Goal: Task Accomplishment & Management: Use online tool/utility

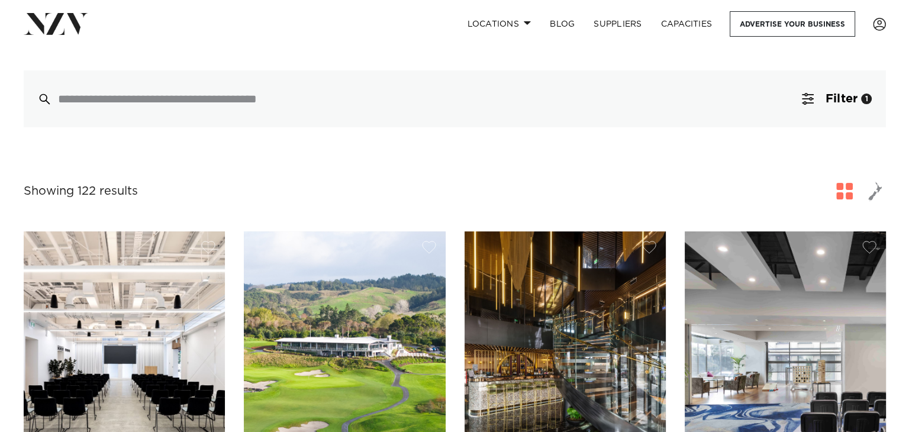
scroll to position [296, 0]
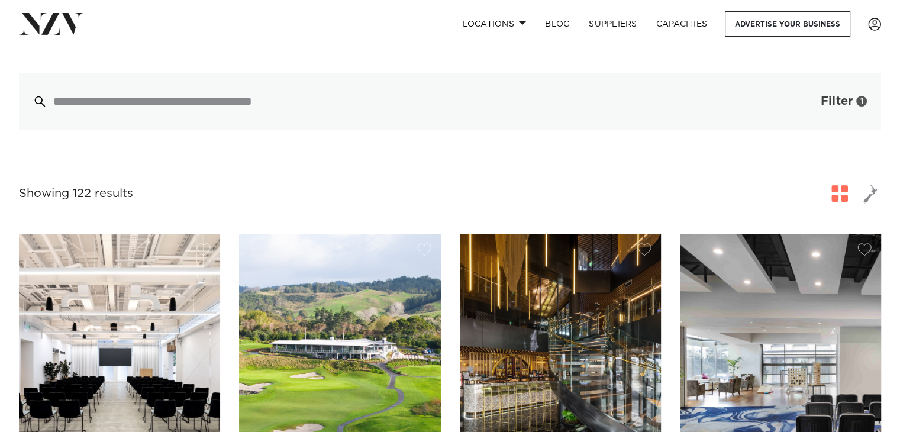
click at [844, 95] on span "Filter" at bounding box center [836, 101] width 32 height 12
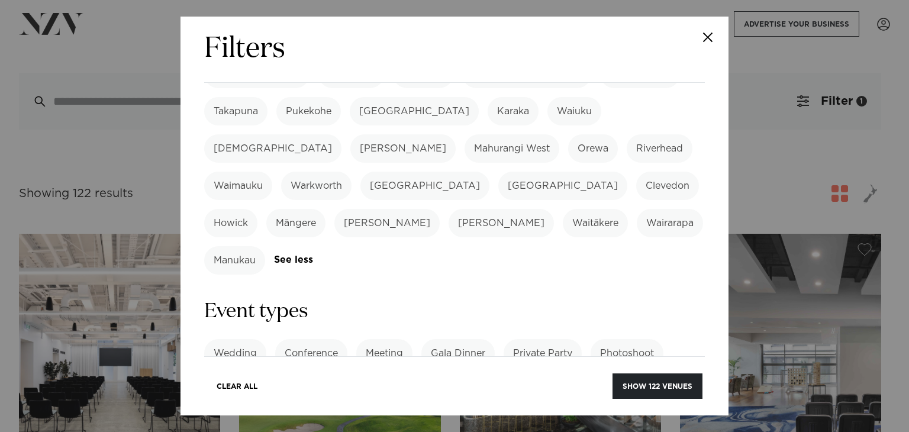
scroll to position [414, 0]
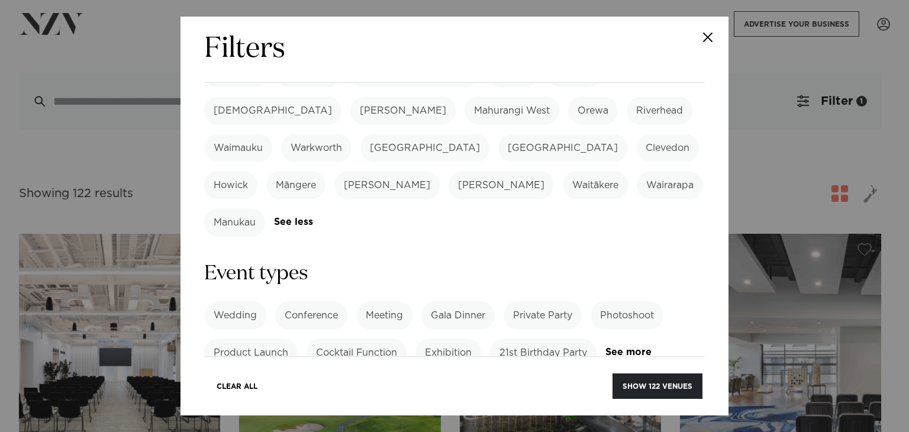
click at [327, 301] on label "Conference" at bounding box center [311, 315] width 72 height 28
click at [605, 347] on link "See more" at bounding box center [651, 352] width 92 height 10
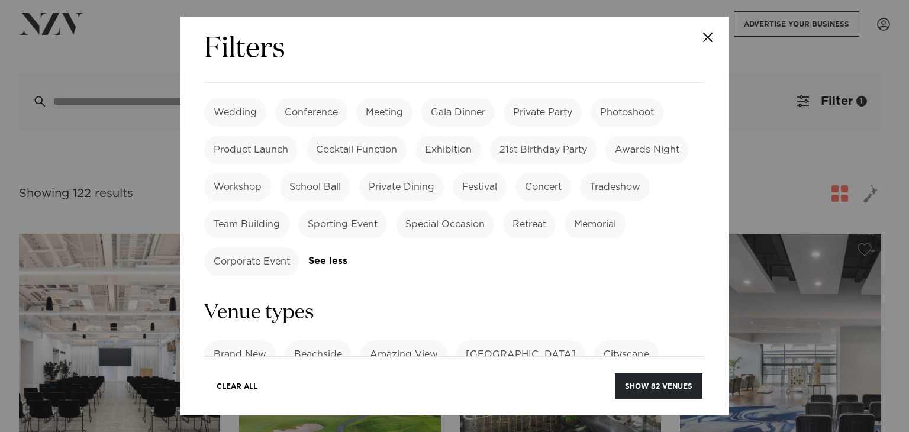
scroll to position [651, 0]
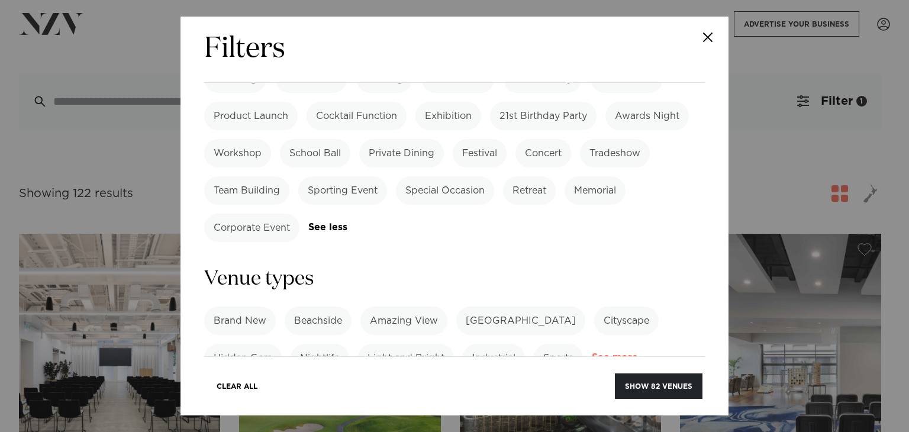
click at [611, 353] on link "See more" at bounding box center [637, 358] width 92 height 10
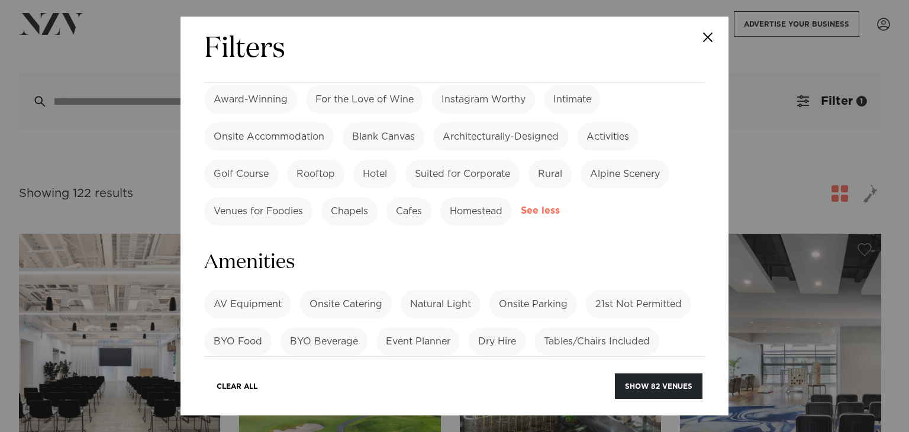
scroll to position [1124, 0]
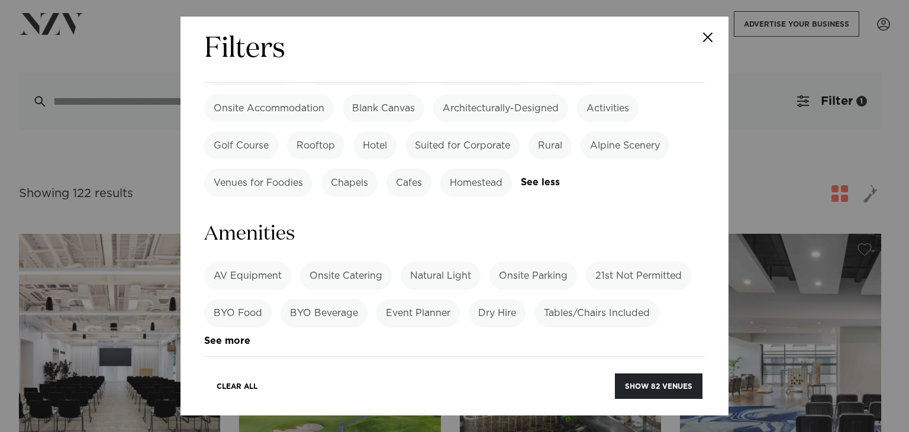
click at [235, 261] on label "AV Equipment" at bounding box center [247, 275] width 87 height 28
click at [535, 261] on label "Onsite Parking" at bounding box center [533, 275] width 88 height 28
click at [214, 336] on link "See more" at bounding box center [250, 341] width 92 height 10
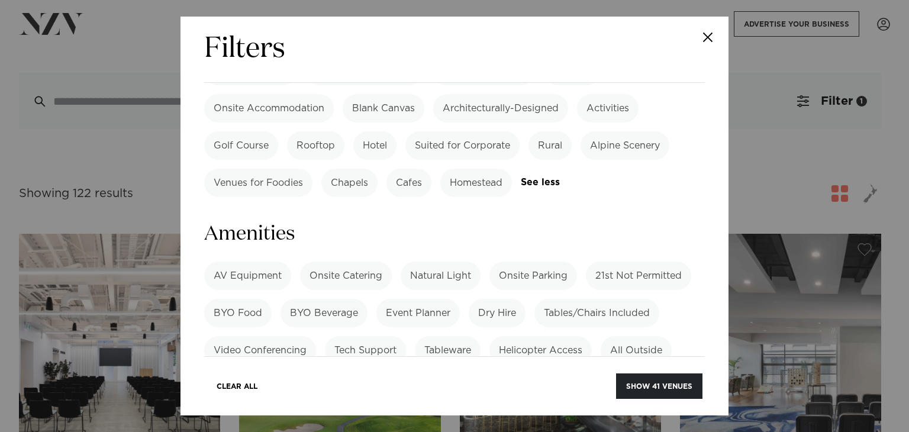
click at [521, 410] on label "Street Parking" at bounding box center [523, 424] width 85 height 28
click at [368, 261] on label "Onsite Catering" at bounding box center [346, 275] width 92 height 28
click at [577, 410] on label "Projector" at bounding box center [604, 424] width 61 height 28
click at [436, 410] on label "Sound System" at bounding box center [429, 424] width 86 height 28
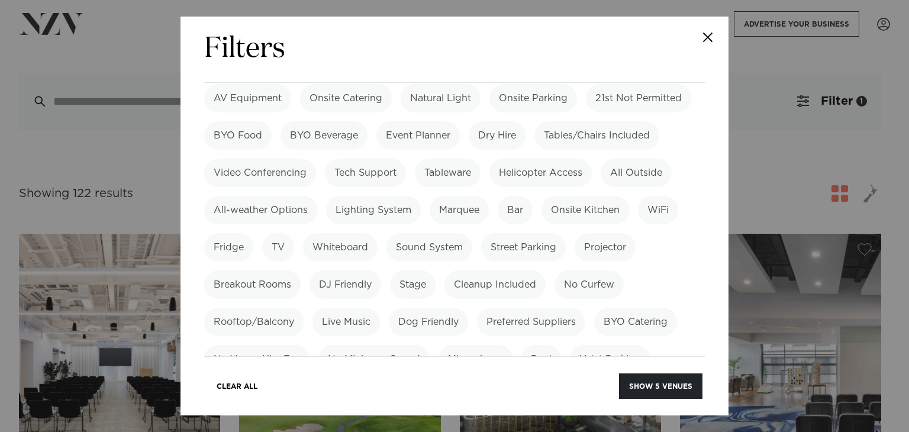
scroll to position [1360, 0]
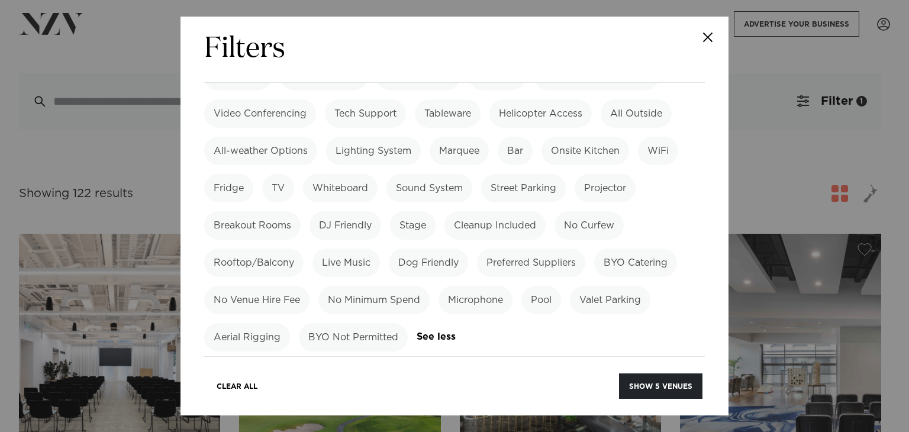
click at [374, 415] on label "Theatre" at bounding box center [355, 429] width 54 height 28
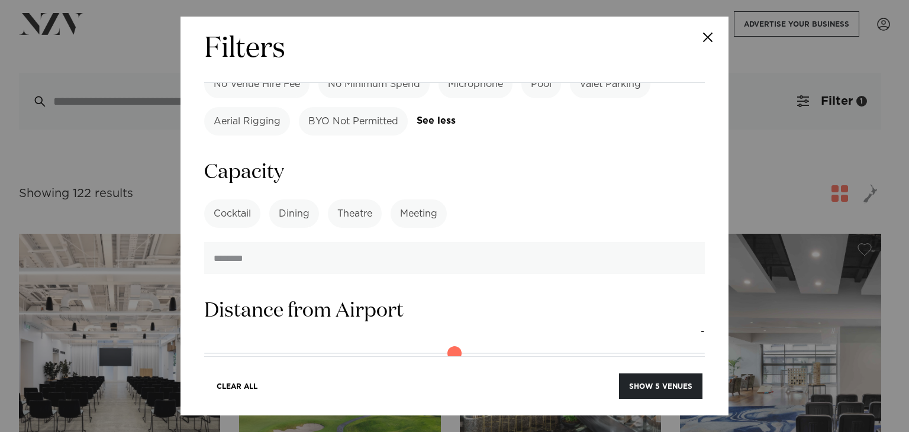
scroll to position [1597, 0]
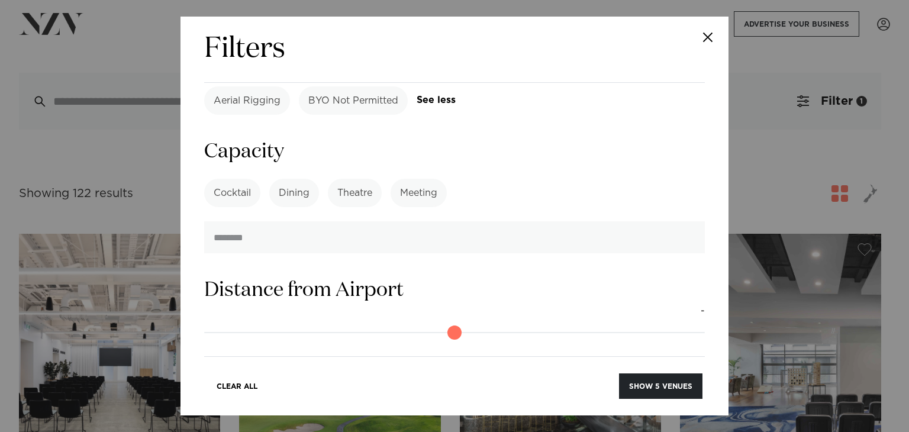
drag, startPoint x: 211, startPoint y: 280, endPoint x: 228, endPoint y: 279, distance: 17.2
type input "*"
click at [228, 415] on input "range" at bounding box center [454, 424] width 500 height 19
drag, startPoint x: 215, startPoint y: 188, endPoint x: 225, endPoint y: 190, distance: 10.3
type input "*"
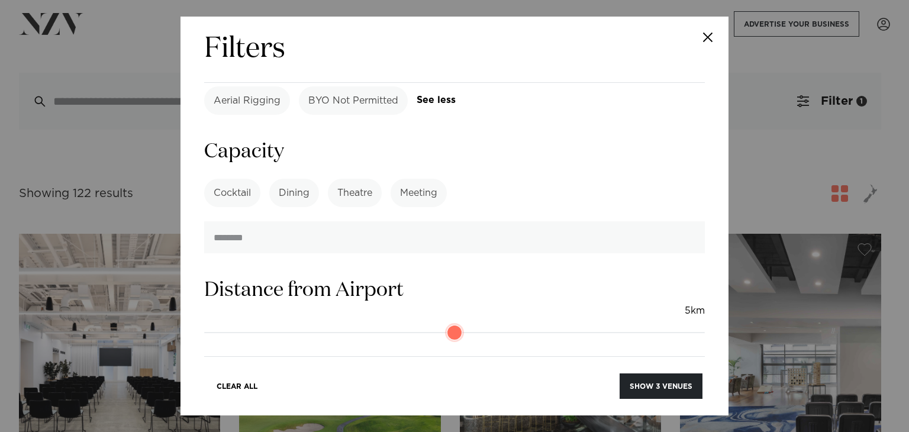
click at [225, 323] on input "range" at bounding box center [454, 332] width 500 height 19
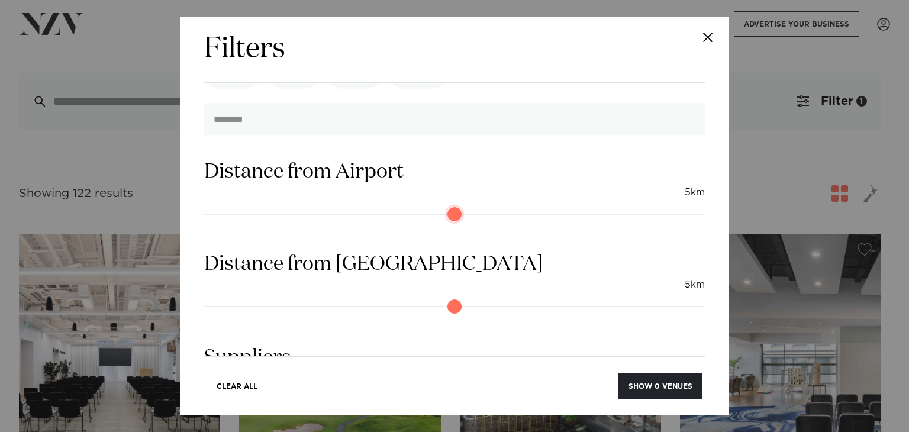
scroll to position [1722, 0]
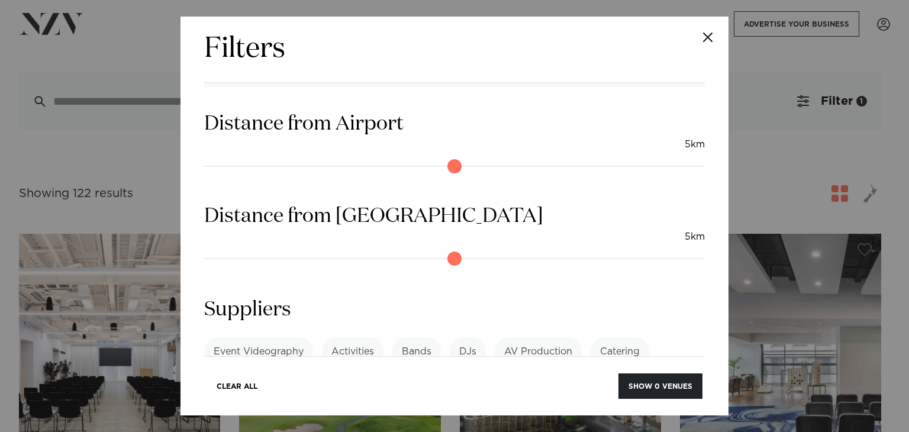
scroll to position [1782, 0]
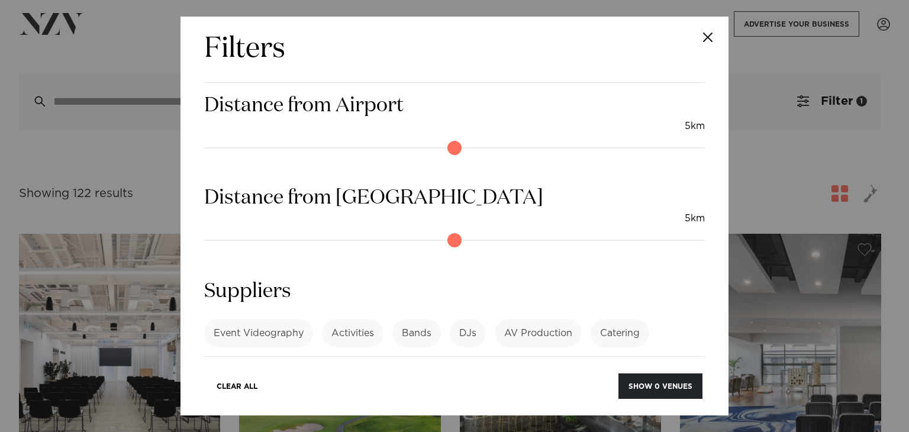
click at [502, 393] on label "Event Management" at bounding box center [447, 407] width 109 height 28
type input "*"
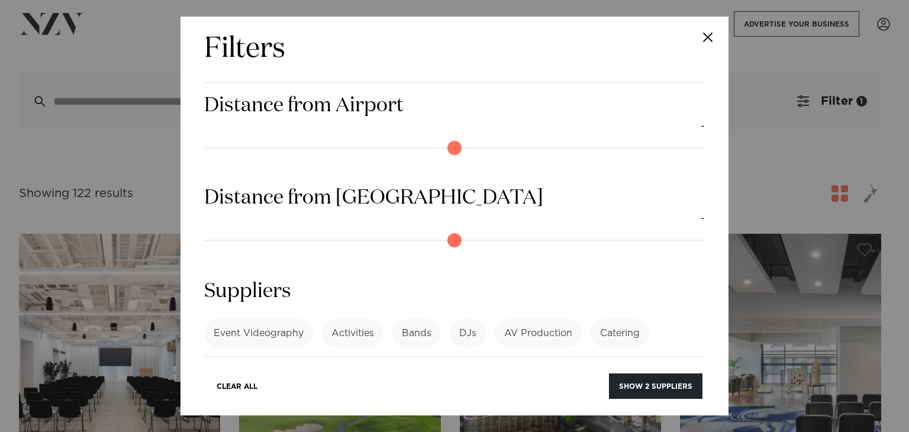
click at [554, 319] on label "AV Production" at bounding box center [537, 333] width 87 height 28
click at [618, 319] on label "Catering" at bounding box center [619, 333] width 59 height 28
click at [384, 393] on label "Event Services" at bounding box center [341, 407] width 86 height 28
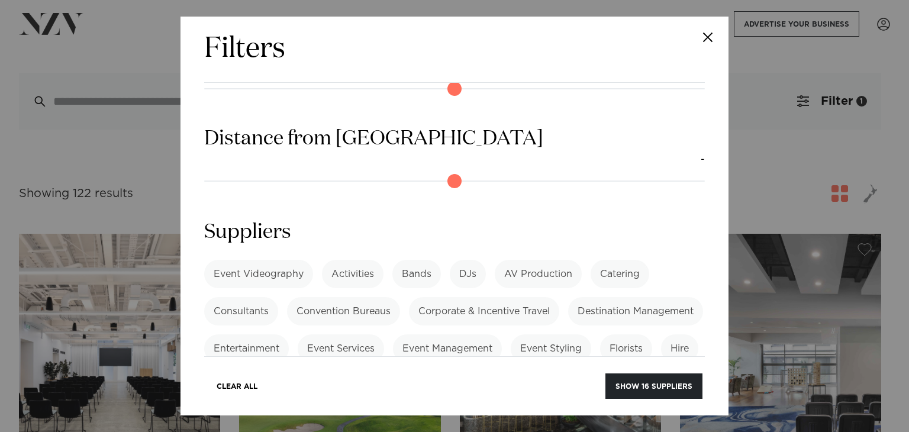
click at [368, 371] on label "Insurance" at bounding box center [336, 385] width 64 height 28
click at [483, 409] on label "Security" at bounding box center [454, 423] width 56 height 28
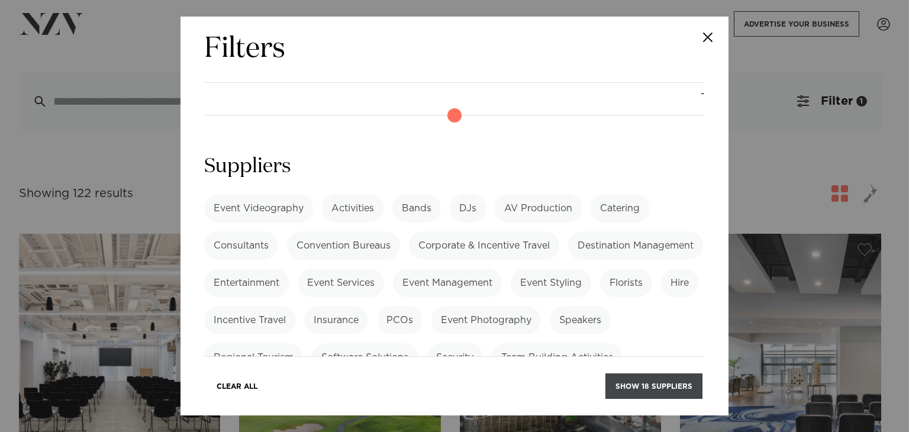
click at [663, 384] on button "Show 18 suppliers" at bounding box center [653, 385] width 97 height 25
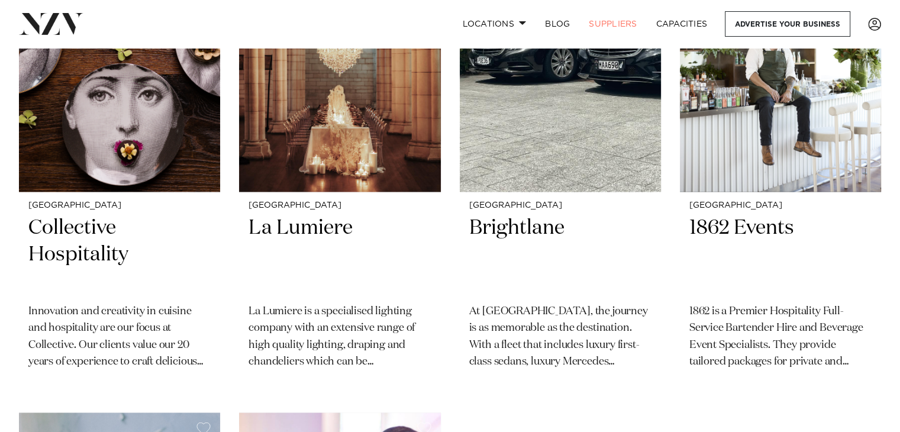
scroll to position [2011, 0]
